Goal: Task Accomplishment & Management: Manage account settings

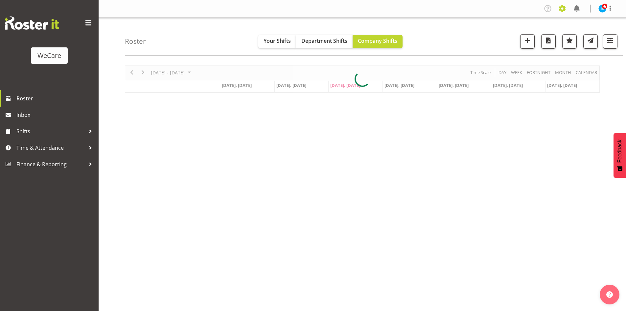
click at [561, 11] on span at bounding box center [562, 8] width 11 height 11
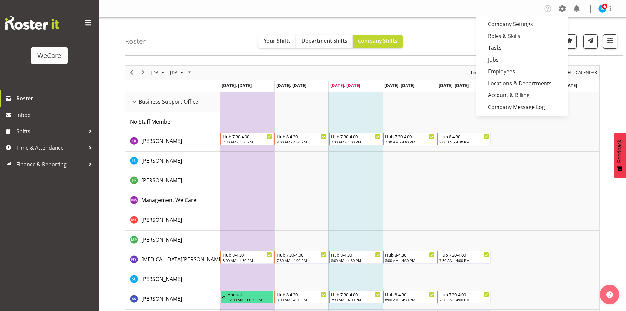
click at [509, 71] on link "Employees" at bounding box center [522, 71] width 91 height 12
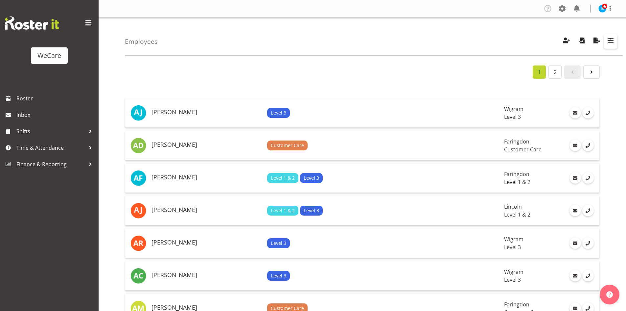
click at [613, 40] on span "button" at bounding box center [611, 40] width 9 height 9
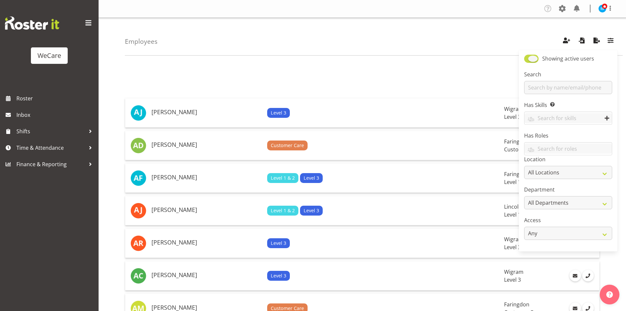
click at [534, 59] on span at bounding box center [531, 59] width 14 height 8
click at [529, 59] on input "Showing active users" at bounding box center [526, 59] width 4 height 4
checkbox input "false"
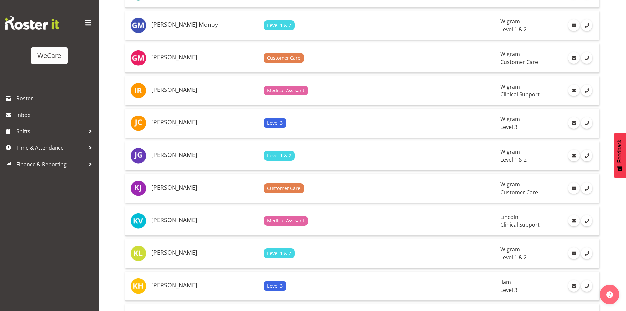
scroll to position [460, 0]
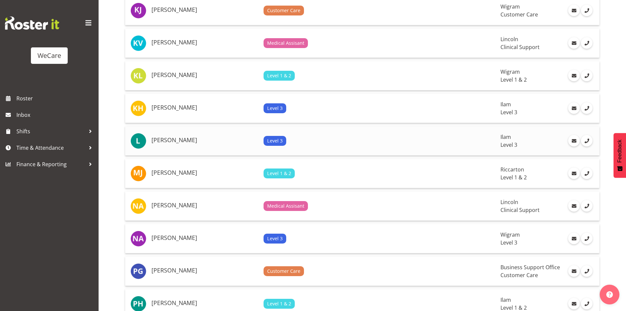
click at [199, 137] on h5 "[PERSON_NAME]" at bounding box center [205, 140] width 107 height 7
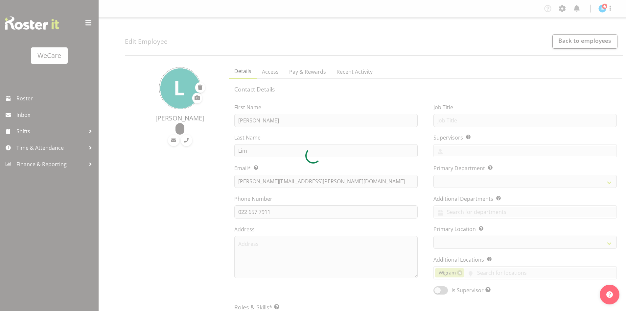
select select "location"
select select "TimelineWeek"
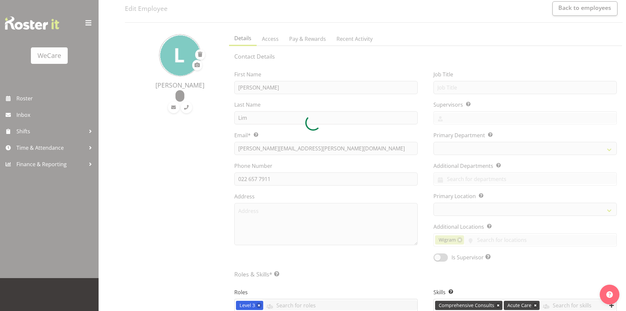
select select
select select "1204"
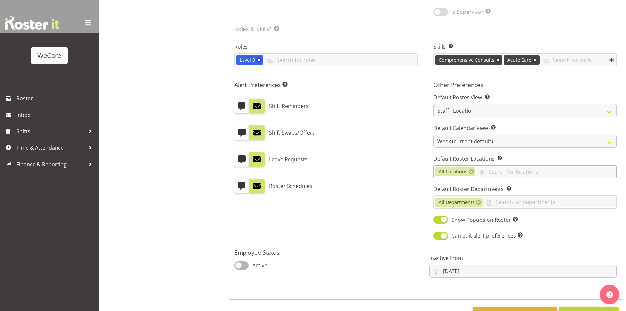
scroll to position [296, 0]
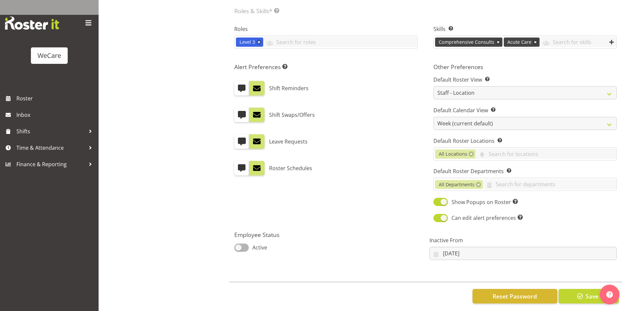
select select "868"
